Goal: Find specific page/section: Find specific page/section

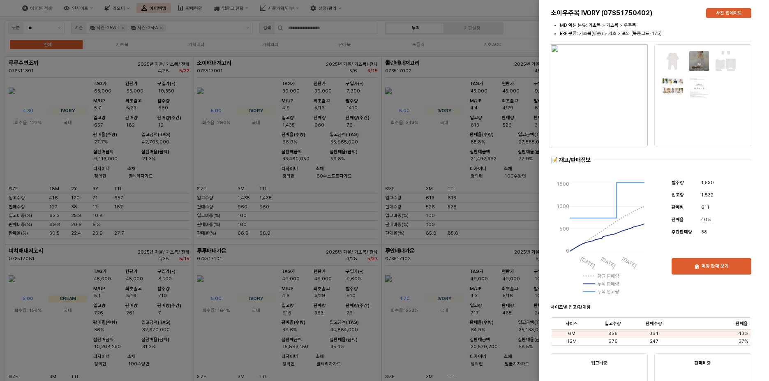
scroll to position [576, 0]
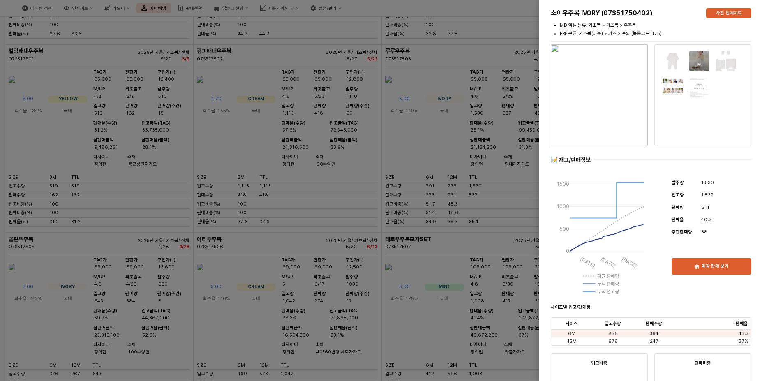
click at [470, 47] on div at bounding box center [384, 190] width 769 height 381
click at [327, 5] on div at bounding box center [384, 190] width 769 height 381
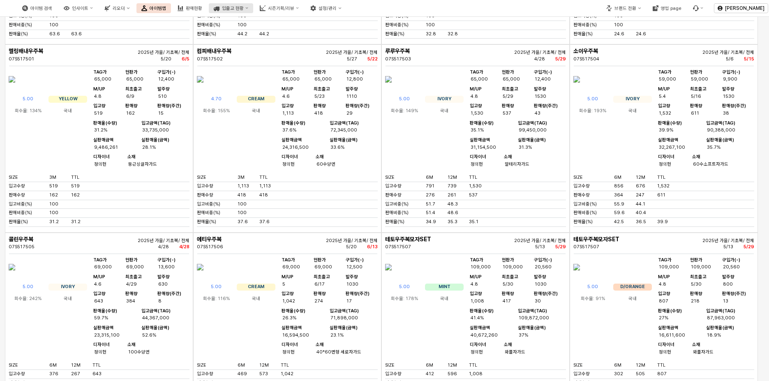
click at [304, 5] on button "시즌기획/리뷰" at bounding box center [279, 8] width 49 height 10
click at [202, 9] on div "판매현황" at bounding box center [194, 8] width 16 height 5
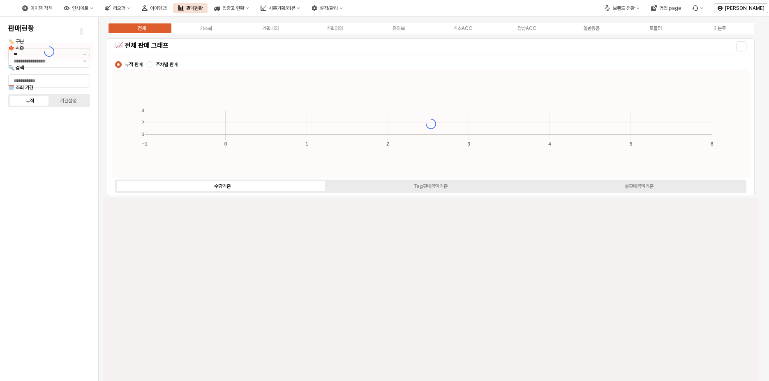
type input "****"
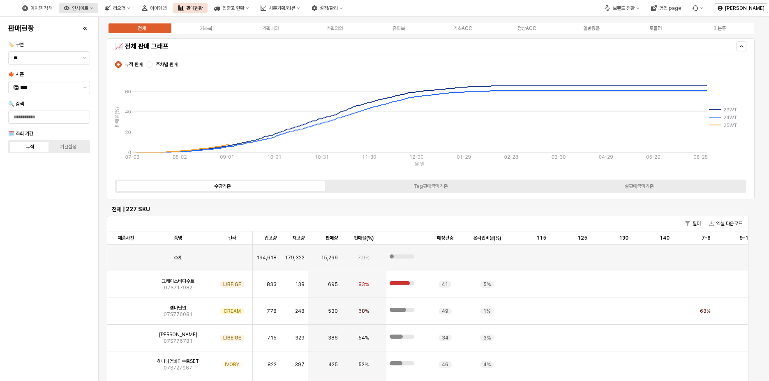
click at [98, 11] on button "인사이트" at bounding box center [78, 8] width 39 height 10
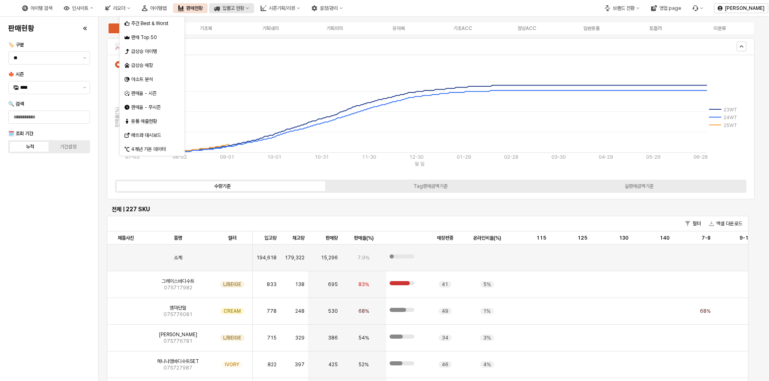
click at [244, 10] on div "입출고 현황" at bounding box center [233, 8] width 22 height 6
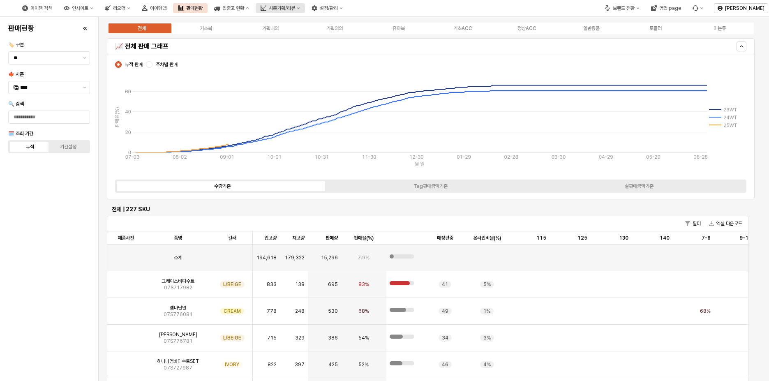
click at [305, 11] on button "시즌기획/리뷰" at bounding box center [280, 8] width 49 height 10
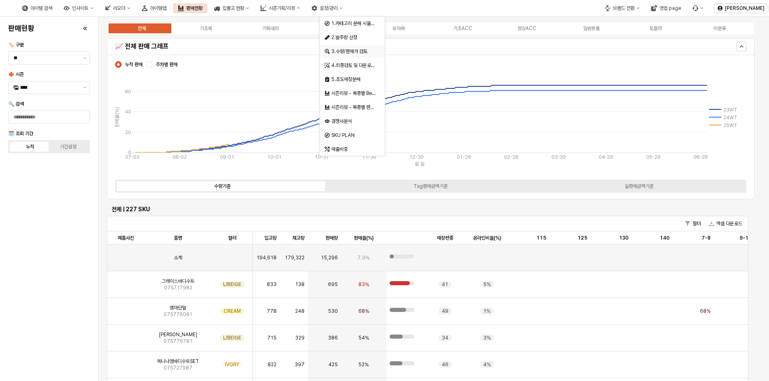
click at [356, 55] on div "3.수량/판매가 검토" at bounding box center [350, 51] width 50 height 8
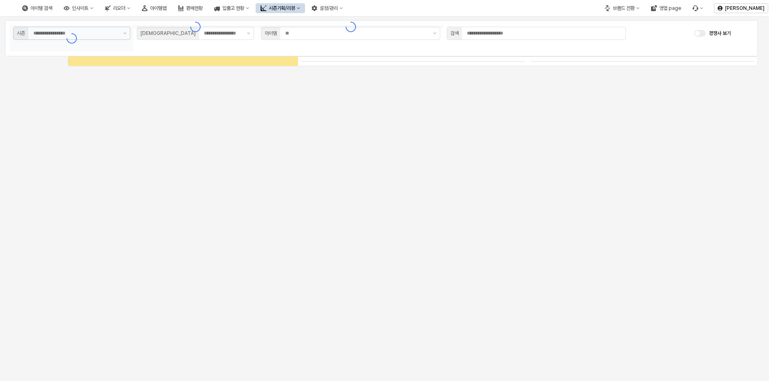
type input "****"
type input "***"
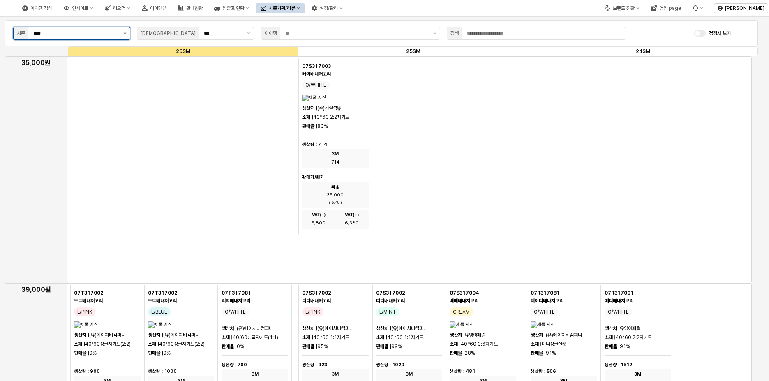
click at [127, 32] on button "제안 사항 표시" at bounding box center [125, 33] width 10 height 12
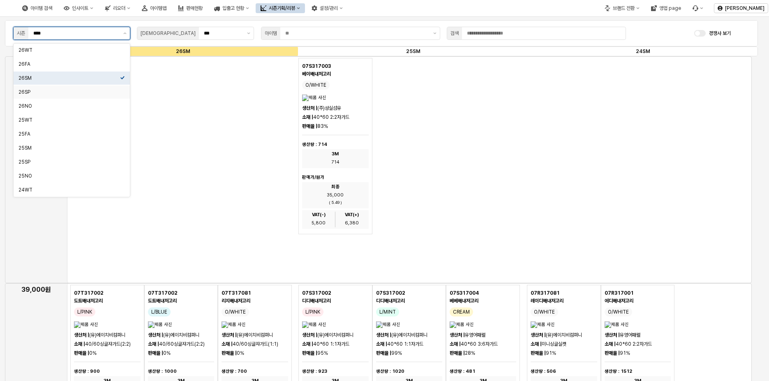
click at [76, 90] on div "26SP" at bounding box center [70, 92] width 102 height 7
type input "****"
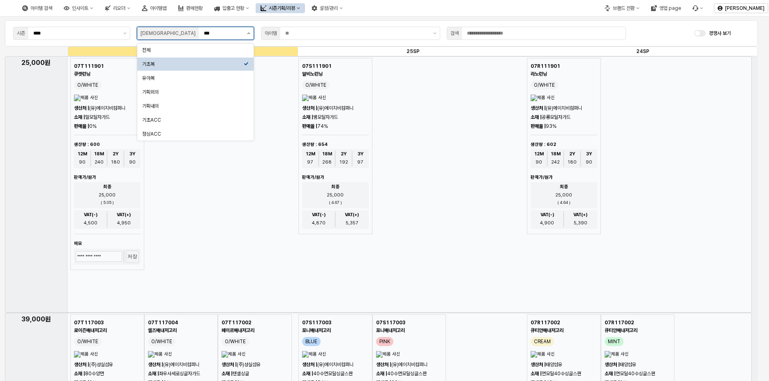
click at [253, 34] on button "제안 사항 표시" at bounding box center [249, 33] width 10 height 12
click at [215, 77] on div "유아복" at bounding box center [193, 78] width 102 height 7
type input "***"
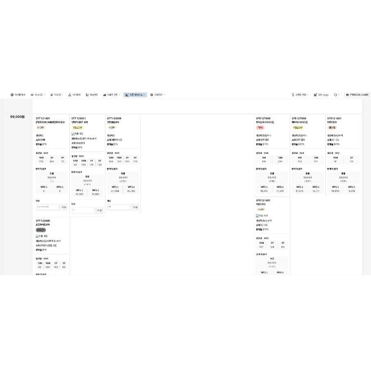
scroll to position [2015, 0]
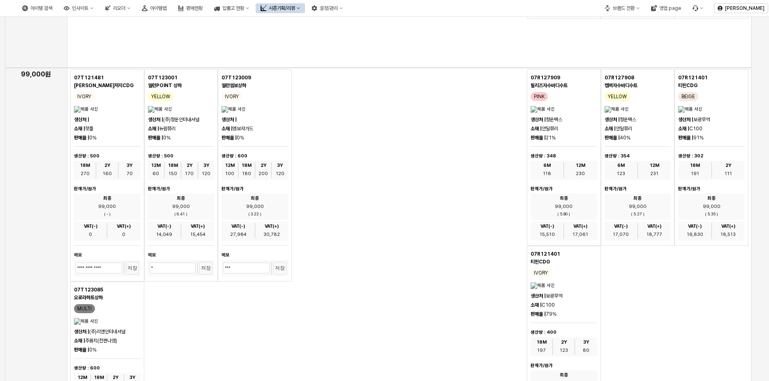
drag, startPoint x: 108, startPoint y: 79, endPoint x: 71, endPoint y: 76, distance: 37.5
click at [71, 76] on div "**********" at bounding box center [107, 175] width 74 height 212
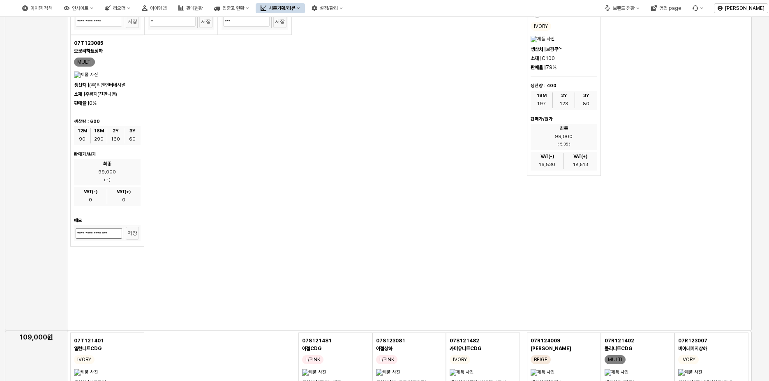
scroll to position [0, 13]
drag, startPoint x: 96, startPoint y: 314, endPoint x: 167, endPoint y: 313, distance: 70.7
click at [167, 250] on div "**********" at bounding box center [181, 37] width 222 height 428
click at [255, 250] on div "**********" at bounding box center [181, 37] width 222 height 428
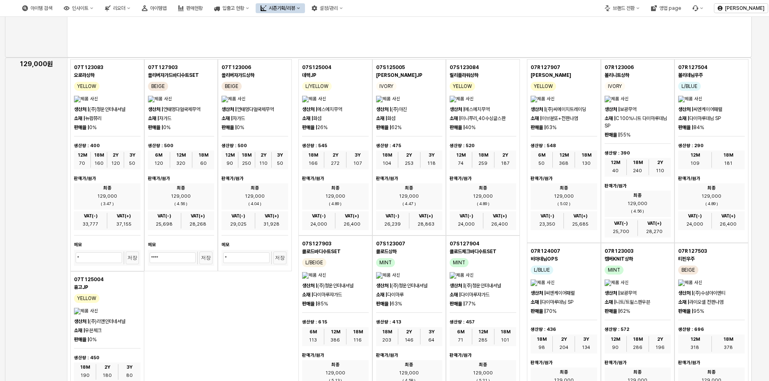
scroll to position [3402, 0]
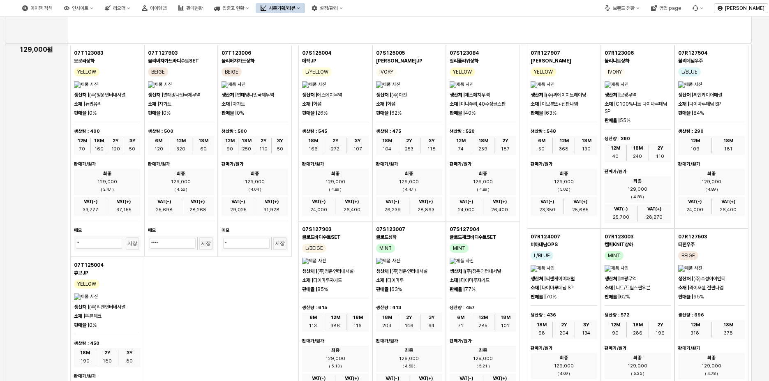
click at [76, 84] on img "App Frame" at bounding box center [97, 84] width 46 height 7
drag, startPoint x: 102, startPoint y: 52, endPoint x: 69, endPoint y: 51, distance: 33.3
click at [69, 51] on div "App Frame" at bounding box center [181, 298] width 228 height 510
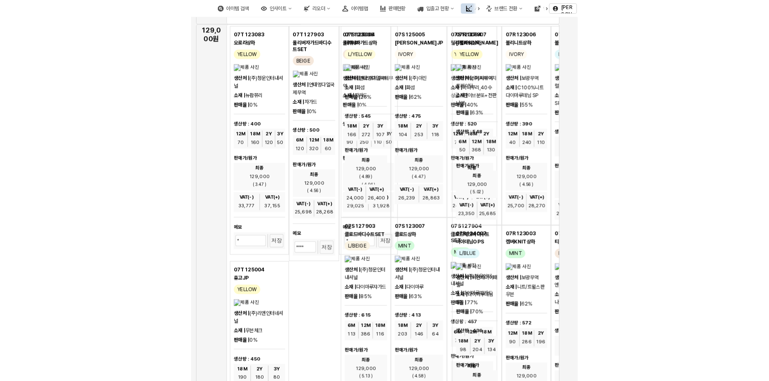
scroll to position [3398, 0]
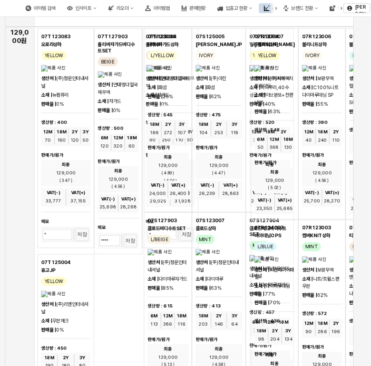
click at [261, 90] on p "생산처 | (주)씨에이치트레이딩" at bounding box center [275, 82] width 40 height 15
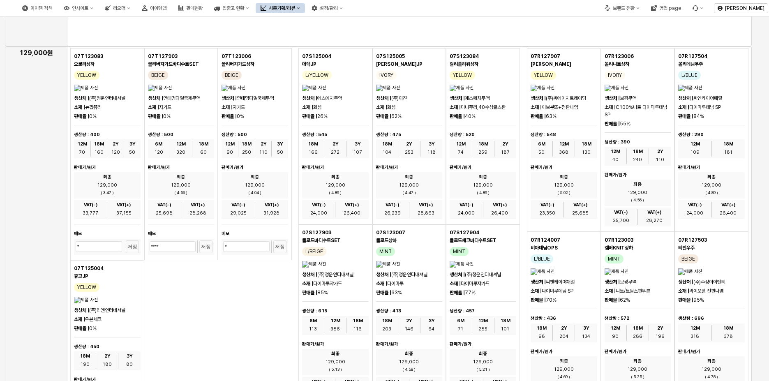
scroll to position [3402, 0]
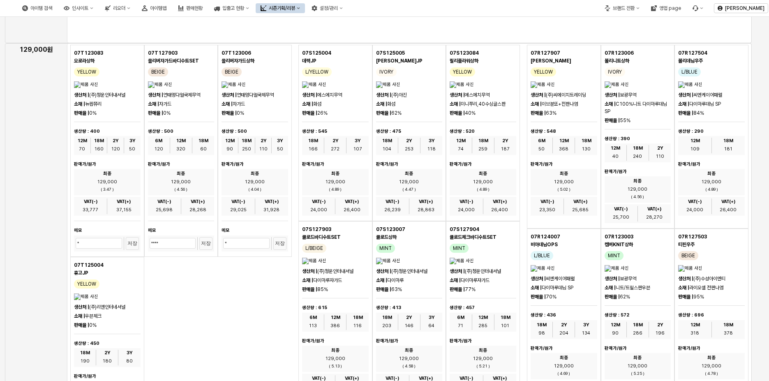
click at [79, 81] on div "07T123083 오로라상하 YELLOW 생산처 | (주)청운인터내셔널 소재 | 뉴팝쮸리 판매율 | 0% 생산량 : 400 12M 70 18M…" at bounding box center [107, 151] width 74 height 212
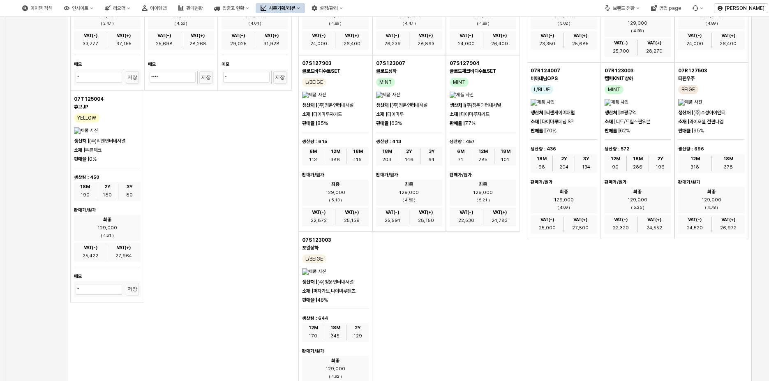
scroll to position [3566, 0]
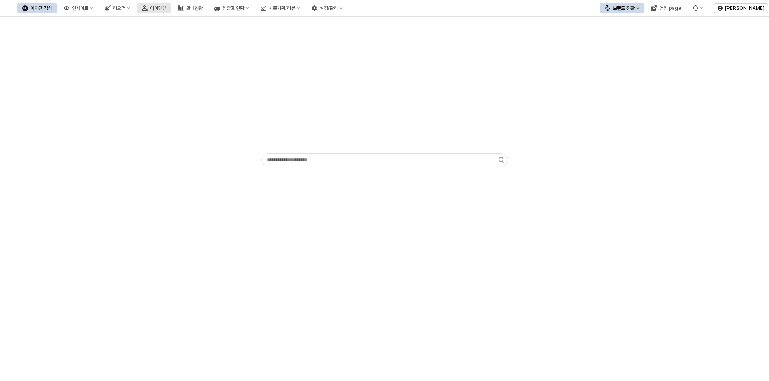
click at [167, 8] on div "아이템맵" at bounding box center [158, 8] width 16 height 6
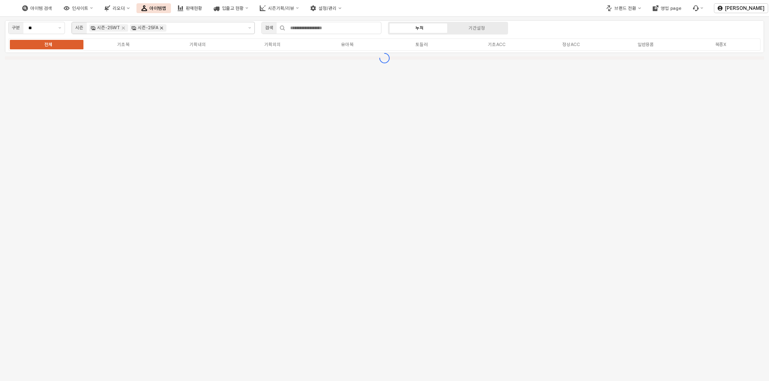
click at [164, 27] on icon "Remove 시즌-25FA" at bounding box center [161, 28] width 7 height 7
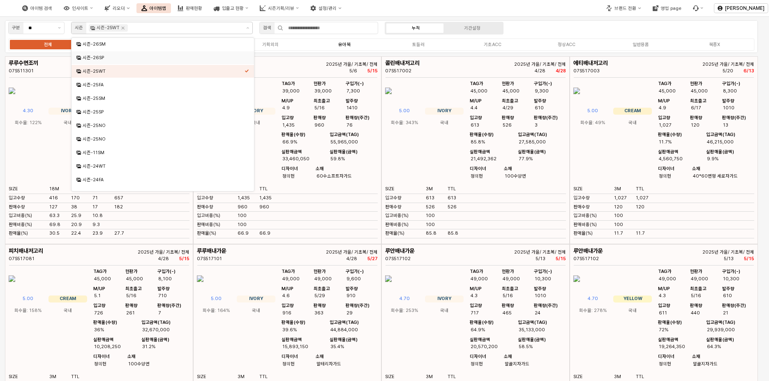
click at [350, 44] on div "유아복" at bounding box center [344, 44] width 12 height 5
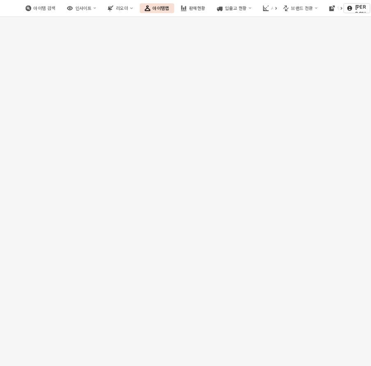
scroll to position [5120, 0]
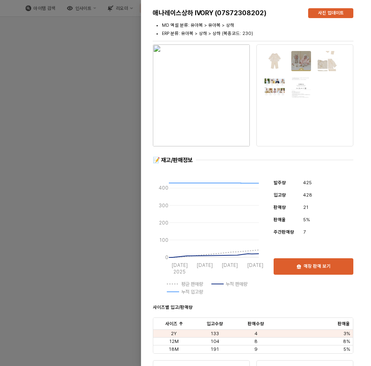
click at [99, 160] on div at bounding box center [185, 183] width 371 height 366
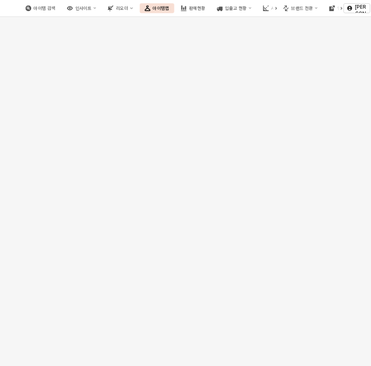
scroll to position [5005, 0]
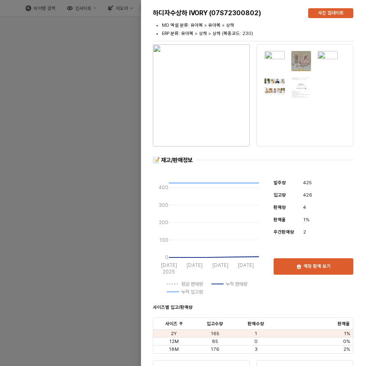
click at [45, 186] on div at bounding box center [185, 183] width 371 height 366
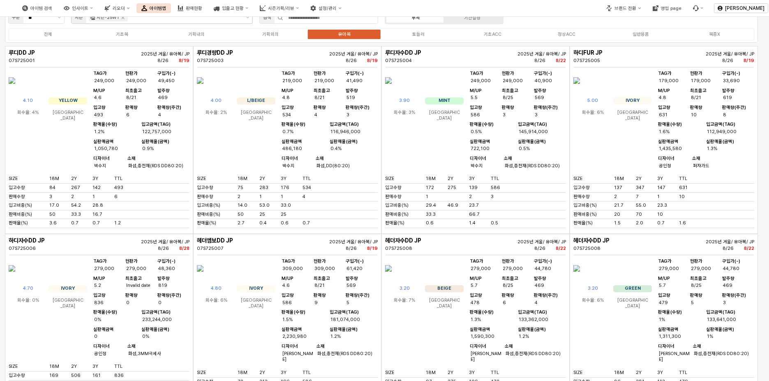
scroll to position [0, 0]
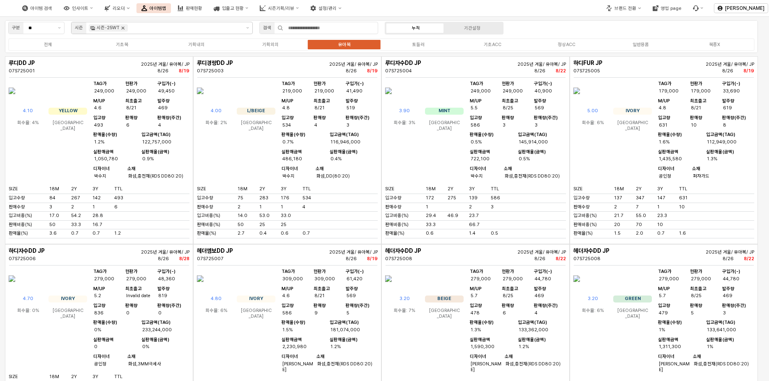
click at [124, 25] on icon "Remove 시즌-25WT" at bounding box center [123, 28] width 7 height 7
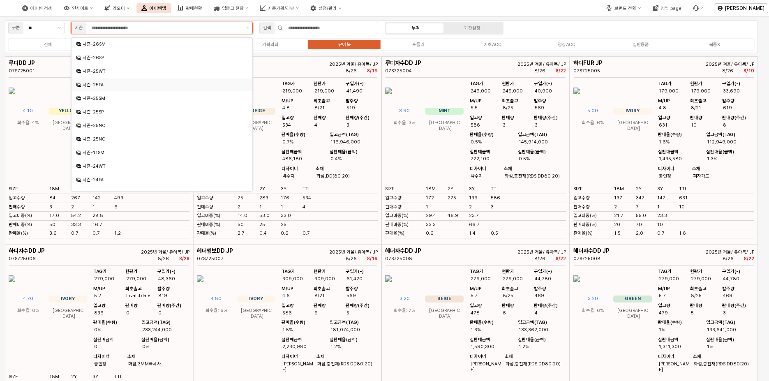
click at [150, 81] on div "시즌-25FA" at bounding box center [159, 85] width 167 height 8
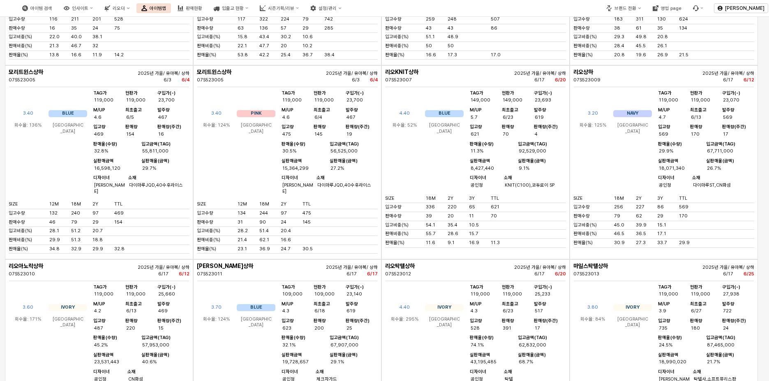
scroll to position [3578, 0]
